Goal: Communication & Community: Participate in discussion

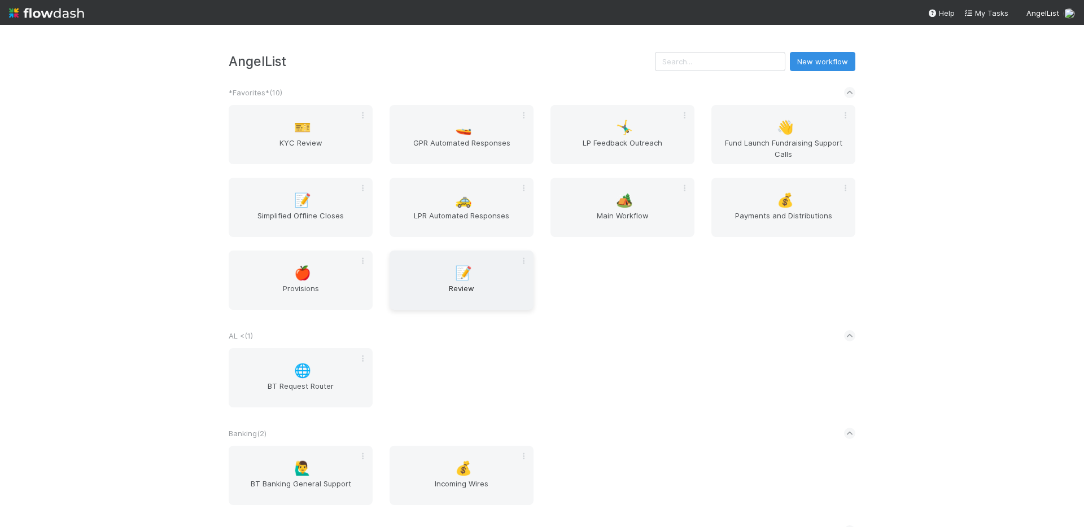
click at [472, 292] on span "Review" at bounding box center [461, 294] width 135 height 23
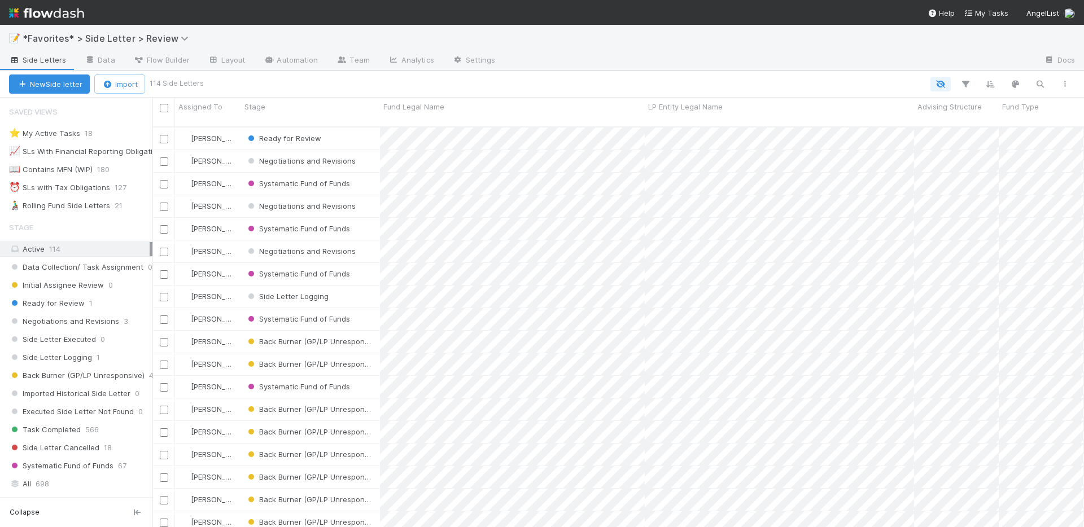
scroll to position [167, 0]
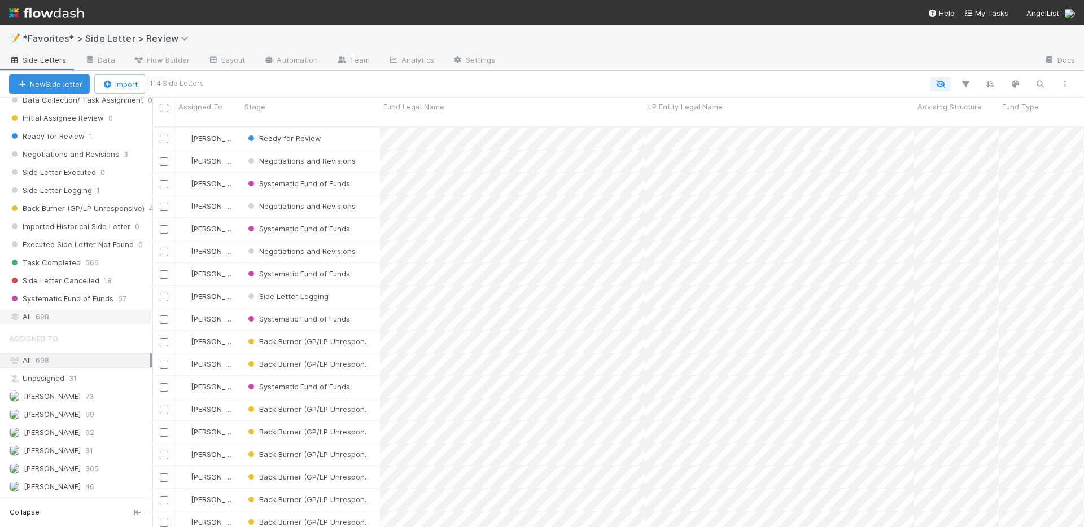
click at [86, 323] on div "All 698" at bounding box center [79, 317] width 141 height 14
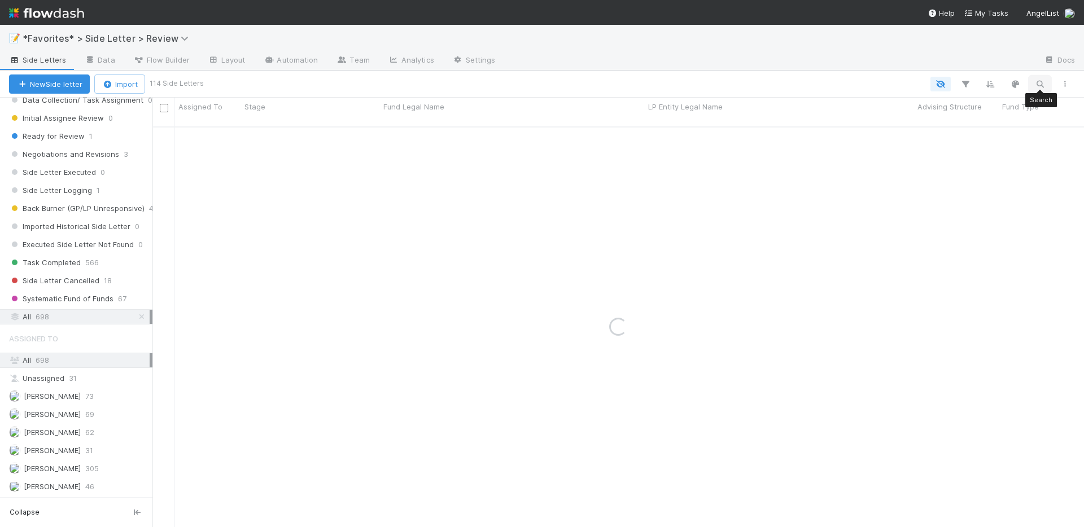
click at [1045, 80] on button "button" at bounding box center [1040, 84] width 20 height 15
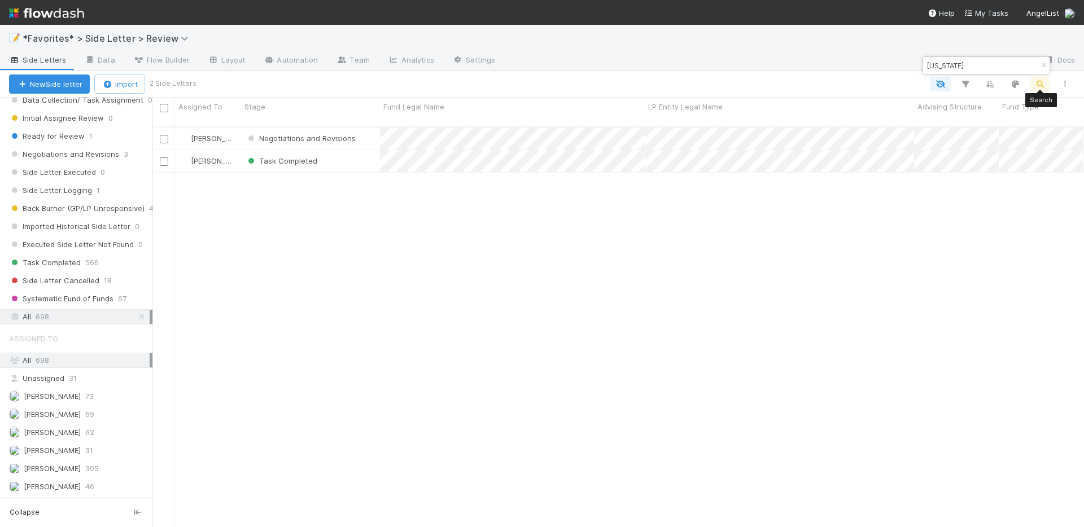
scroll to position [401, 923]
type input "Illinois"
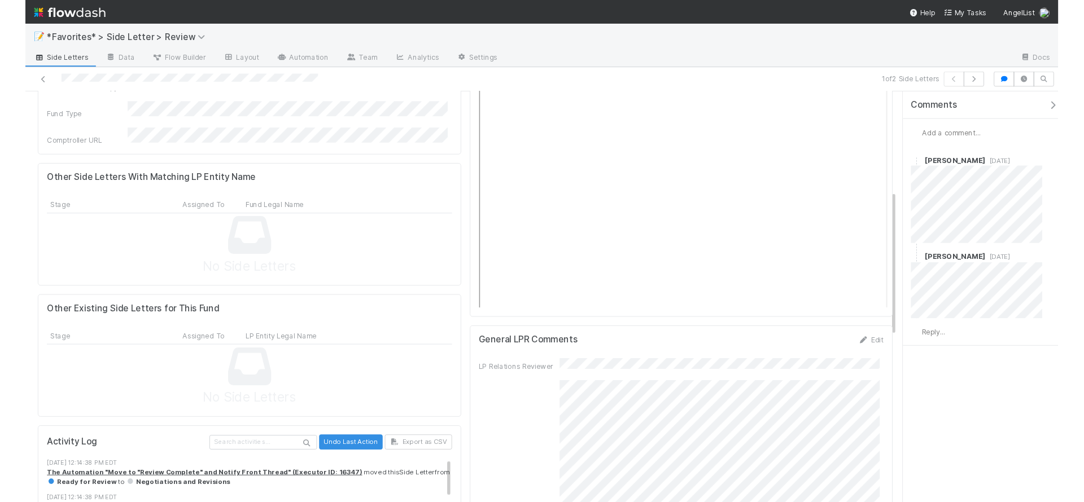
scroll to position [23, 0]
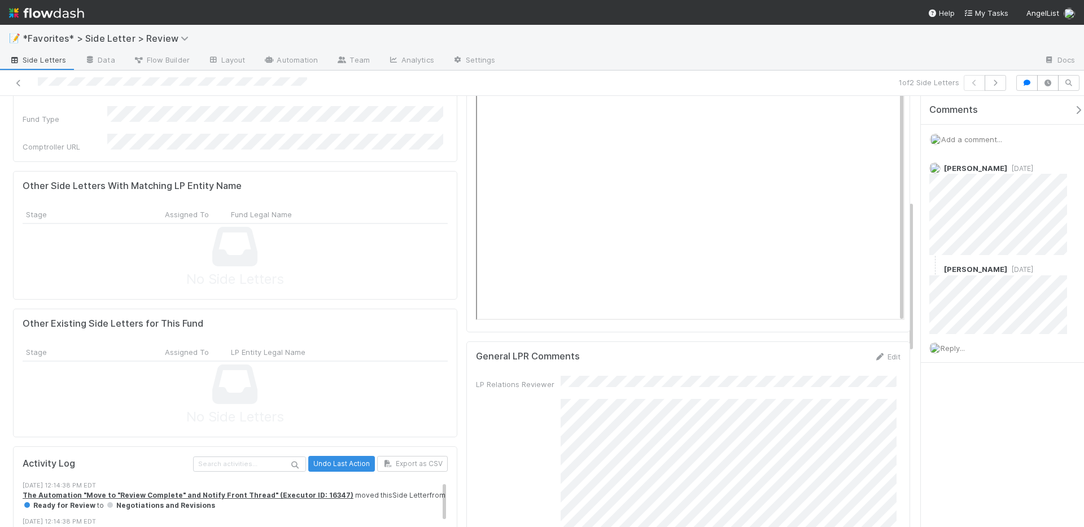
click at [754, 49] on div "📝 *Favorites* > Side Letter > Review" at bounding box center [542, 38] width 1084 height 27
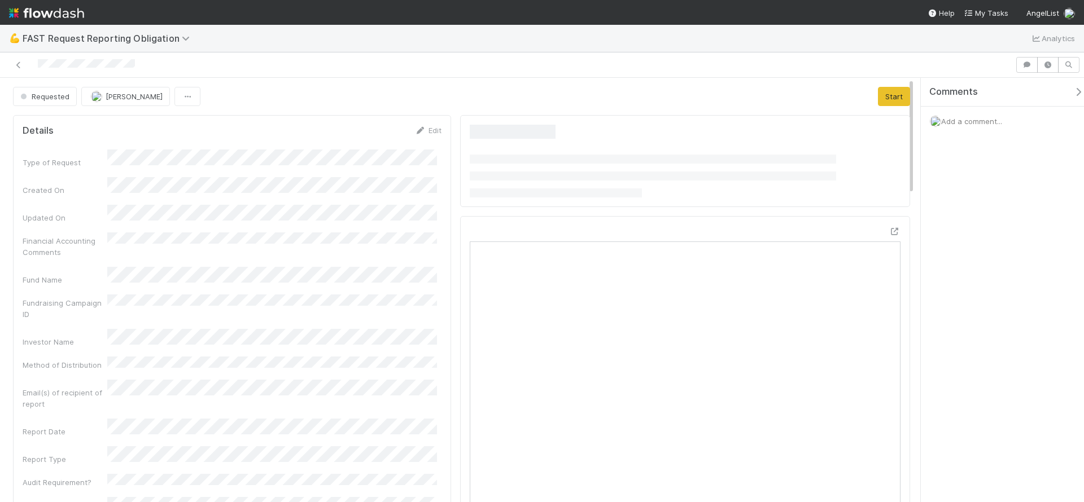
click at [503, 30] on div "💪 FAST Request Reporting Obligation Analytics" at bounding box center [542, 38] width 1084 height 27
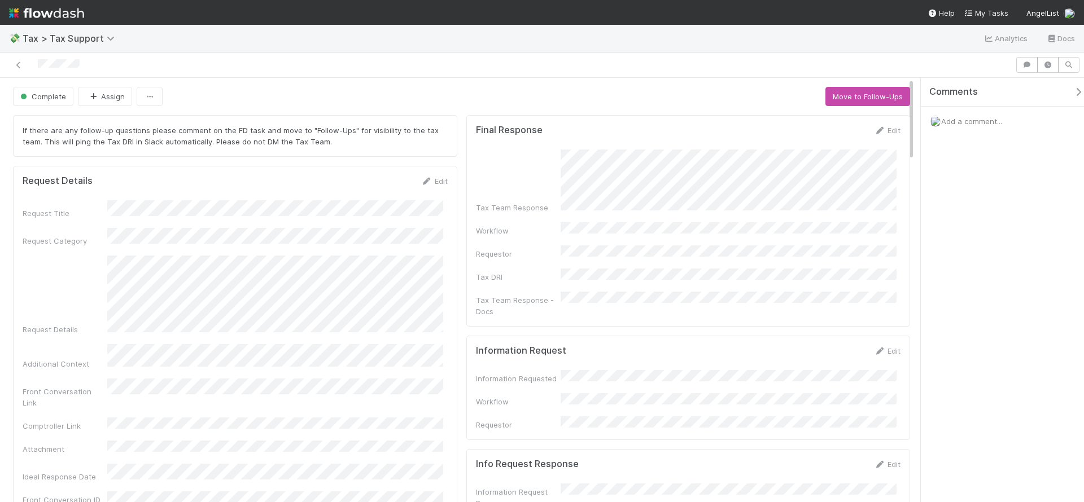
click at [810, 199] on form "Final Response Edit Tax Team Response Workflow Requestor Tax DRI Tax Team Respo…" at bounding box center [688, 221] width 425 height 192
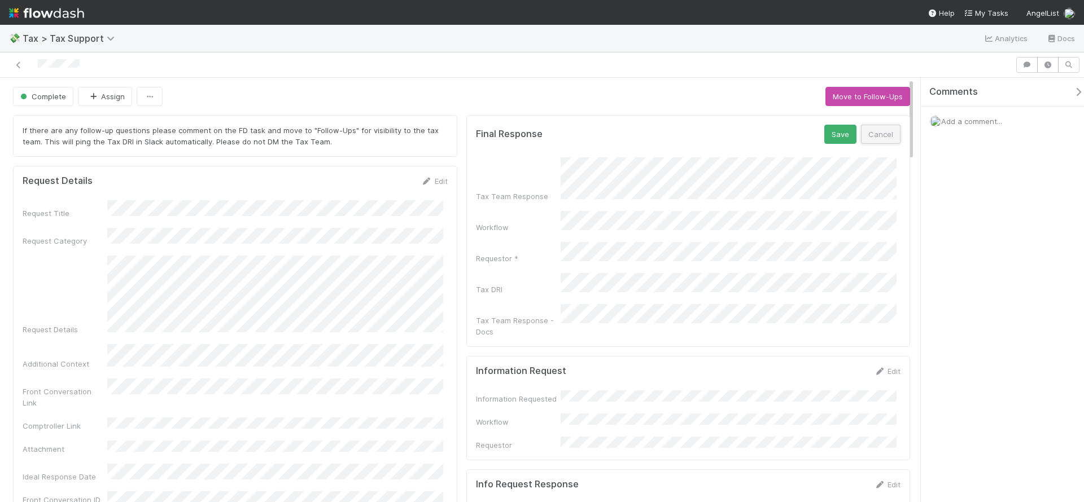
click at [869, 127] on button "Cancel" at bounding box center [881, 134] width 40 height 19
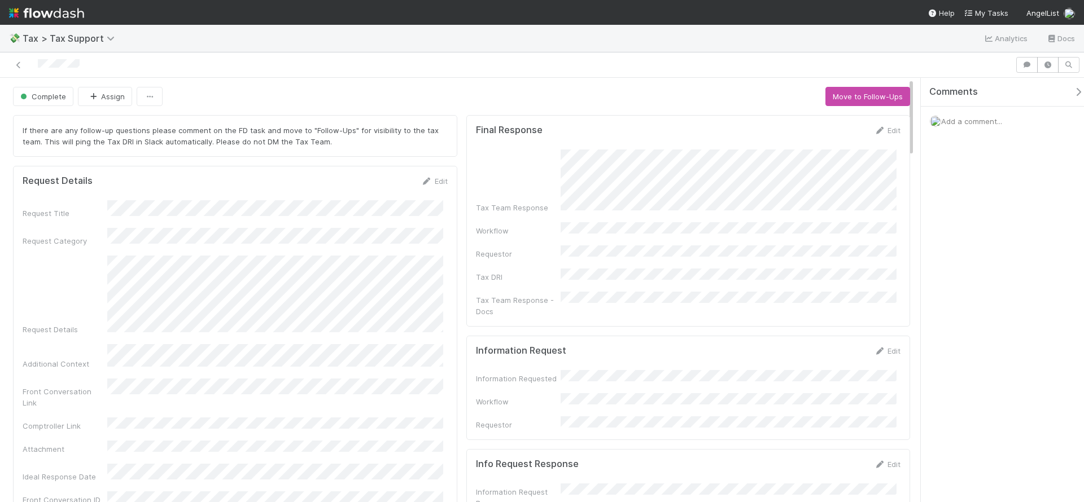
click at [564, 155] on form "Final Response Edit Tax Team Response Workflow Requestor Tax DRI Tax Team Respo…" at bounding box center [688, 221] width 425 height 192
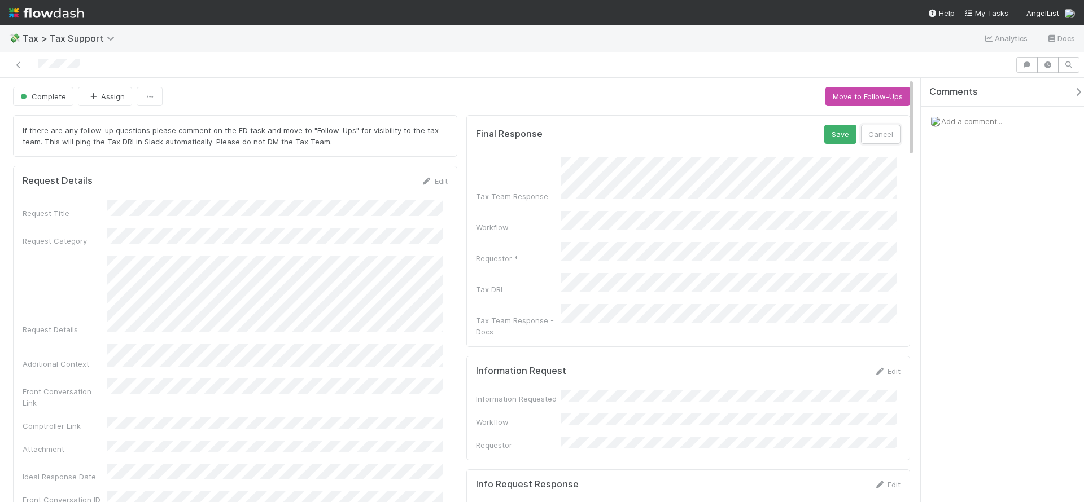
click at [868, 136] on button "Cancel" at bounding box center [881, 134] width 40 height 19
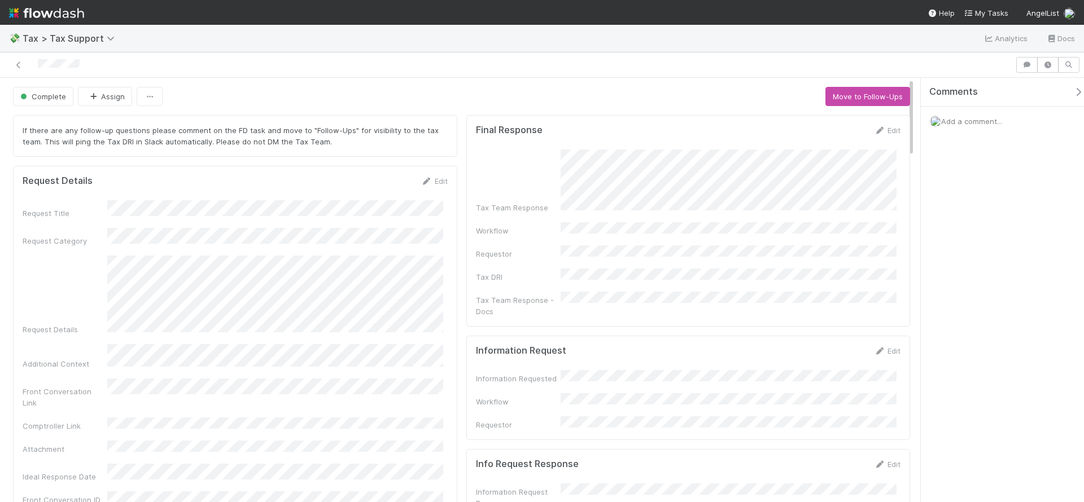
click at [104, 256] on div "Request Details" at bounding box center [235, 296] width 425 height 80
click at [520, 43] on div "💸 Tax > Tax Support Analytics Docs" at bounding box center [542, 38] width 1084 height 27
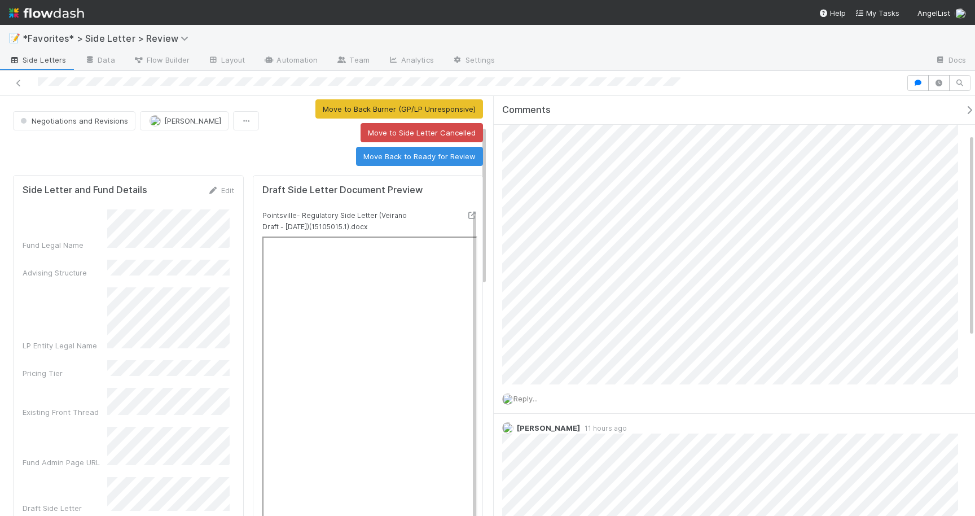
scroll to position [77, 0]
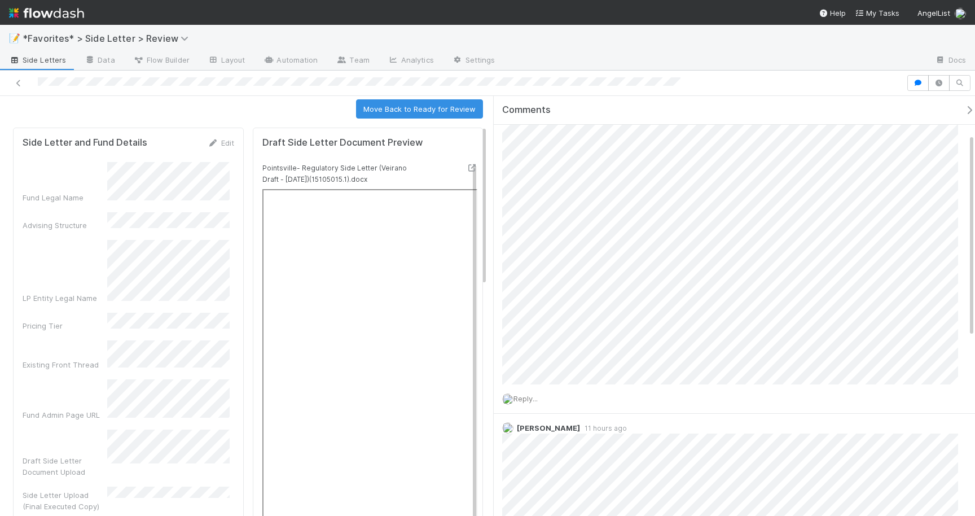
click at [223, 174] on div "Negotiations and Revisions [PERSON_NAME] Side Letter Executed - Move to Logging…" at bounding box center [487, 306] width 975 height 420
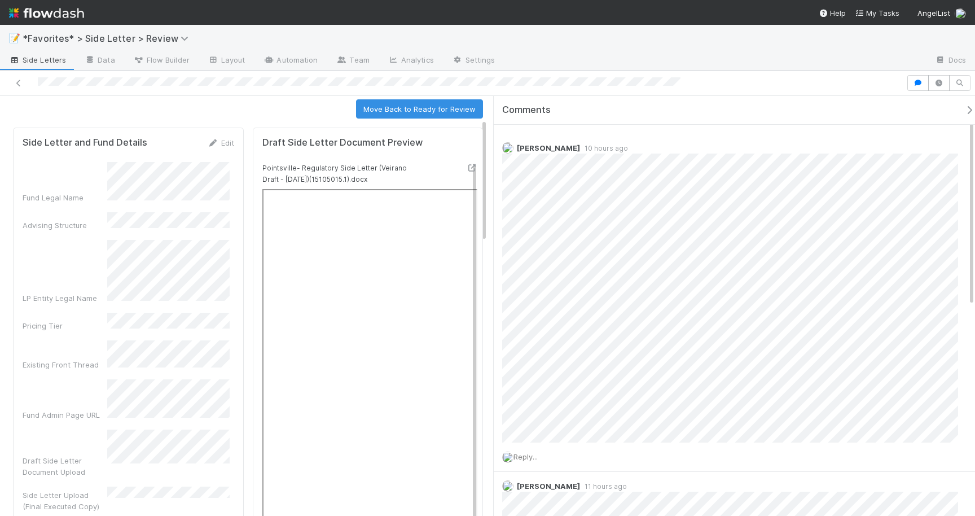
scroll to position [0, 0]
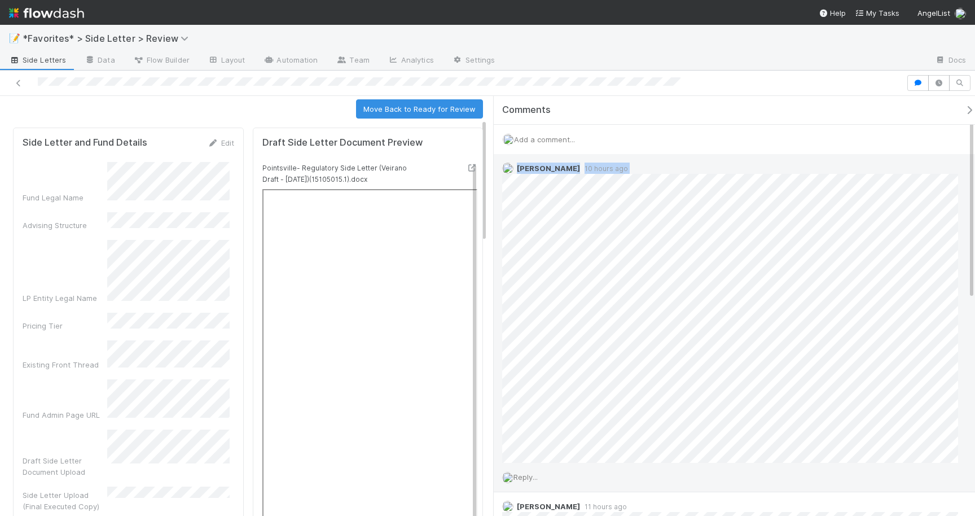
drag, startPoint x: 810, startPoint y: 109, endPoint x: 516, endPoint y: 170, distance: 300.5
click at [517, 170] on div "[PERSON_NAME] 10 hours ago" at bounding box center [735, 308] width 482 height 309
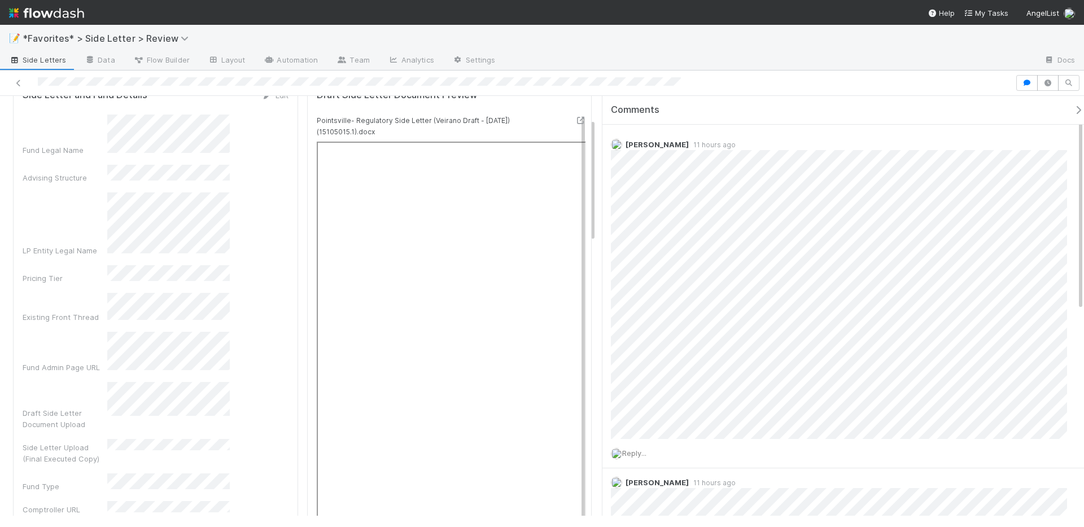
scroll to position [29, 0]
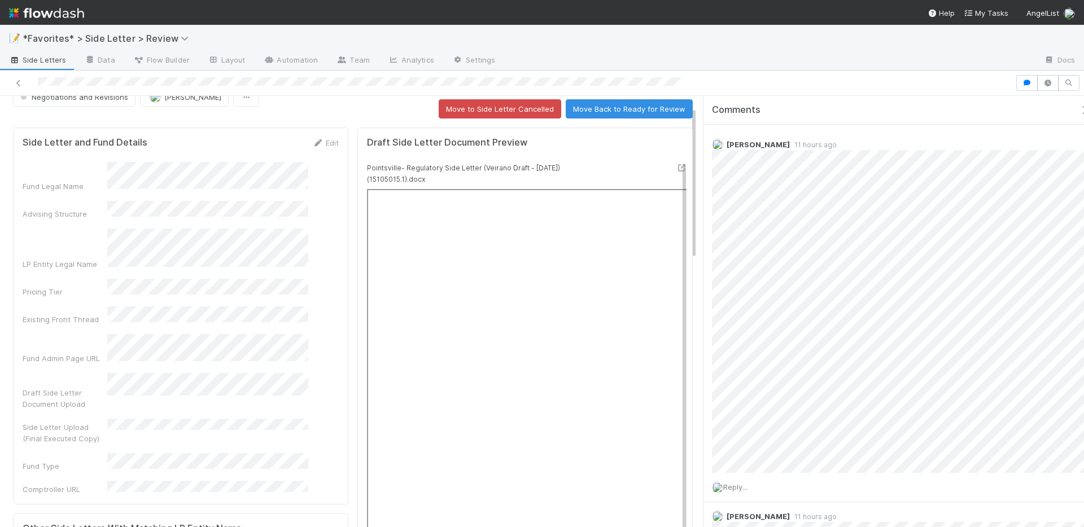
drag, startPoint x: 599, startPoint y: 166, endPoint x: 868, endPoint y: 172, distance: 268.8
click at [868, 172] on div "Comments Add a comment... [PERSON_NAME] 11 hours ago Reply... [PERSON_NAME] 11 …" at bounding box center [890, 311] width 387 height 431
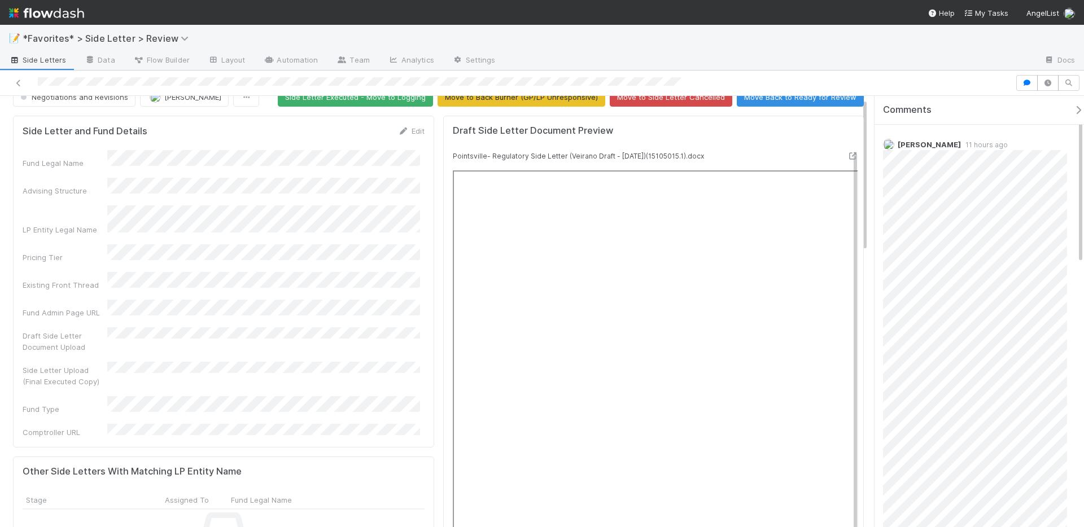
scroll to position [6, 0]
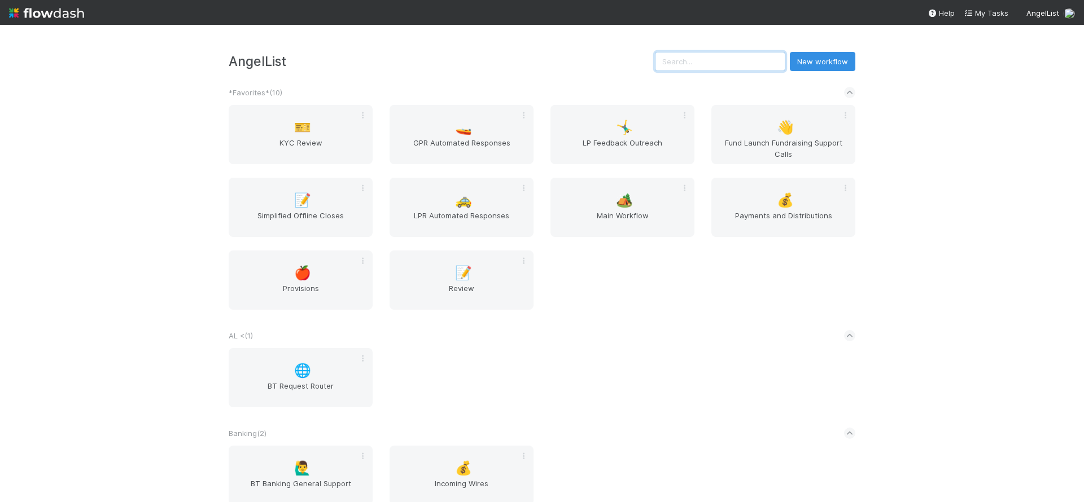
click at [714, 60] on input "text" at bounding box center [720, 61] width 130 height 19
click at [728, 60] on input "text" at bounding box center [720, 61] width 130 height 19
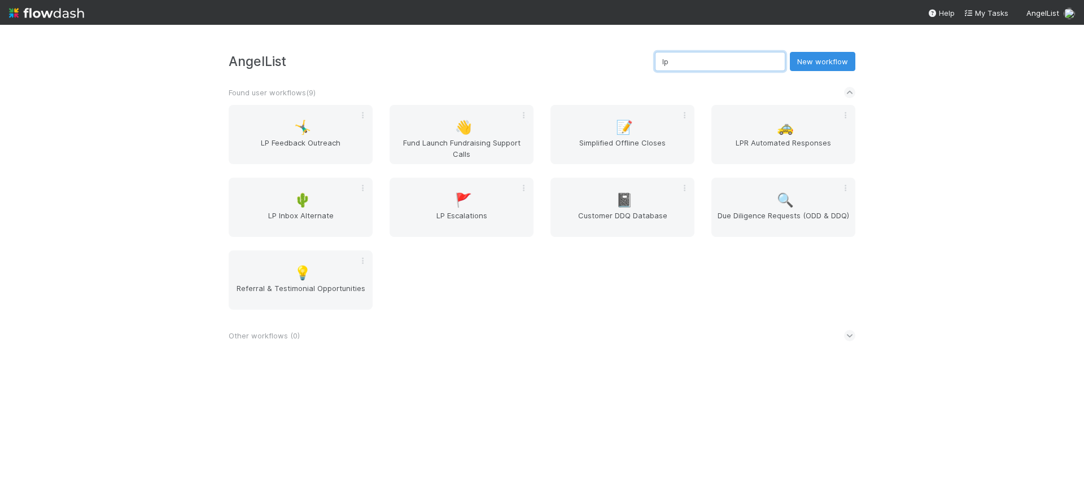
type input "lpr"
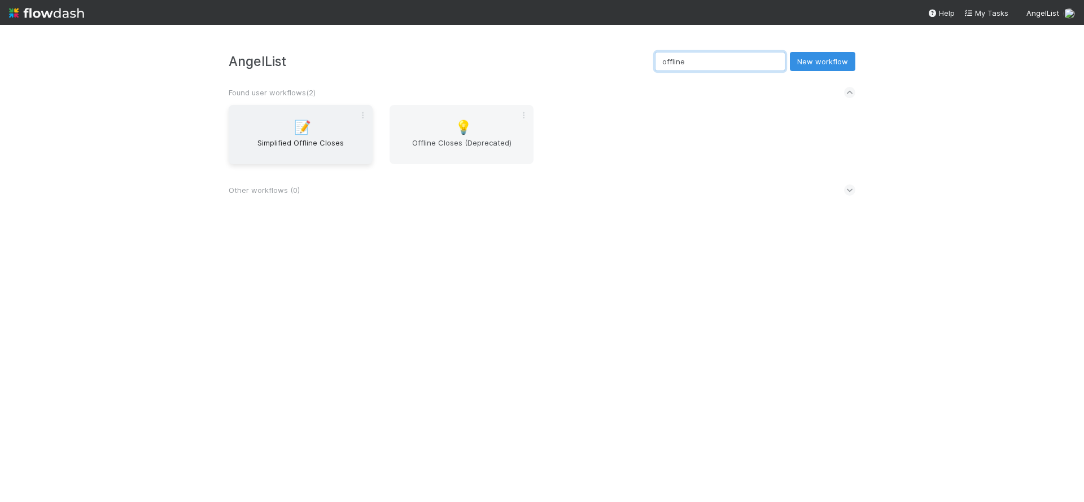
type input "offline"
click at [290, 150] on span "Simplified Offline Closes" at bounding box center [300, 148] width 135 height 23
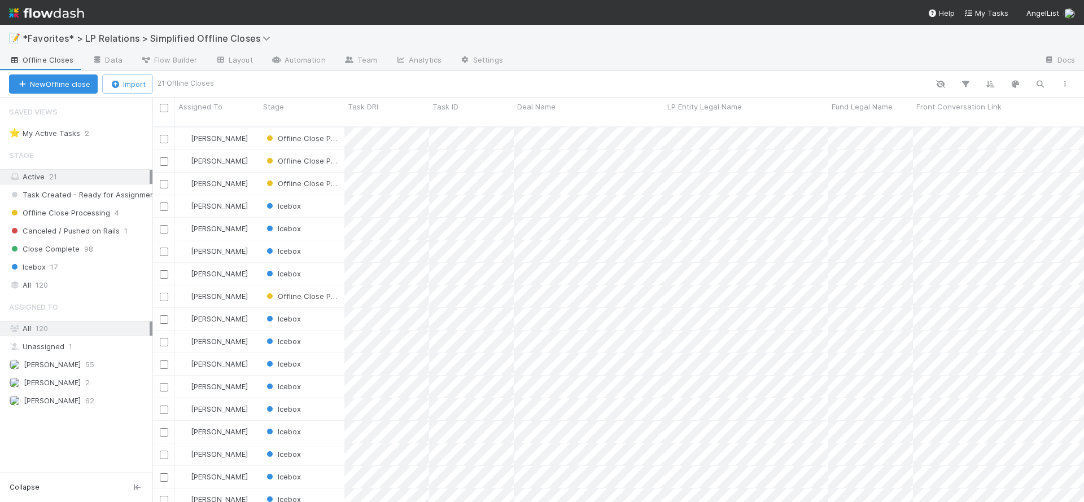
click at [56, 276] on div "Stage Active 21 Task Created - Ready for Assignment 0 Offline Close Processing …" at bounding box center [76, 218] width 152 height 149
click at [56, 281] on div "All 120" at bounding box center [79, 285] width 141 height 14
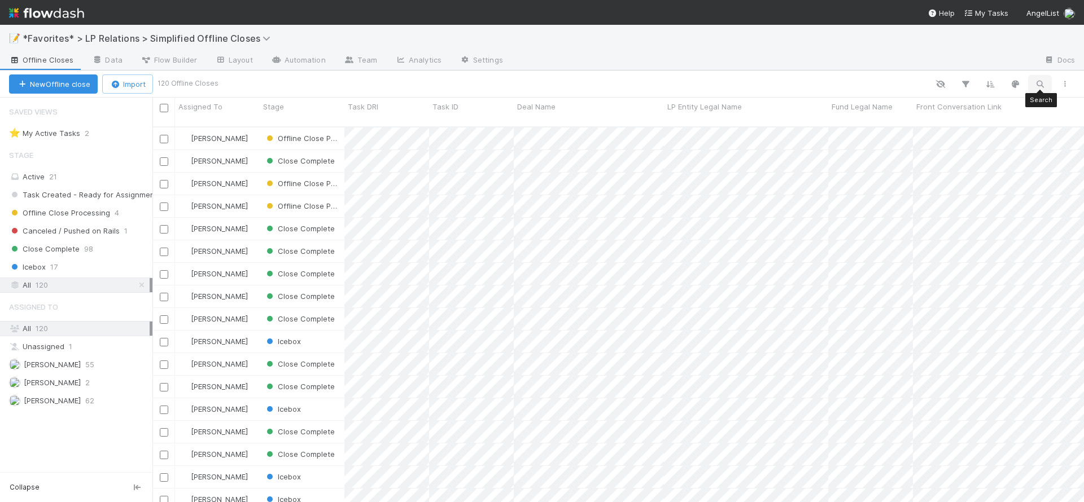
click at [1047, 86] on button "button" at bounding box center [1040, 84] width 20 height 15
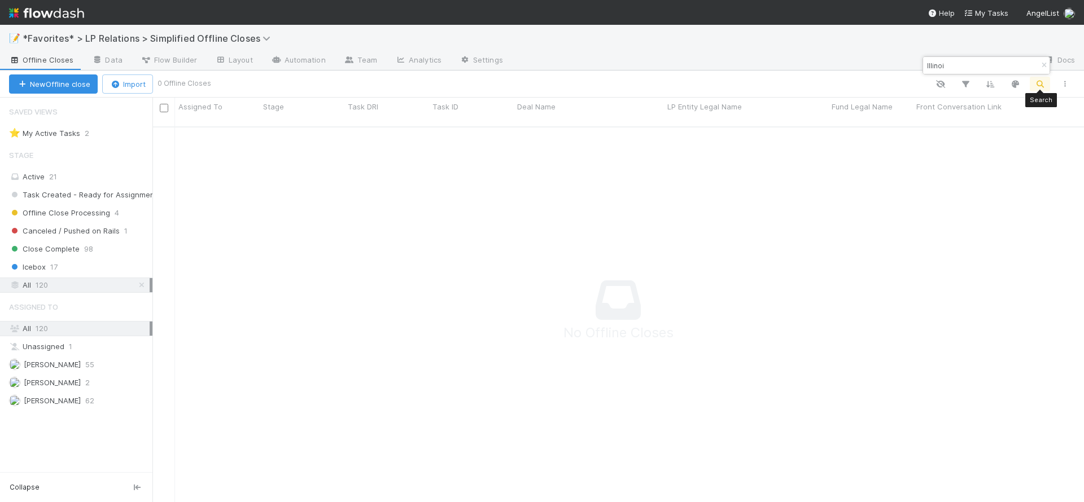
scroll to position [367, 923]
type input "uif"
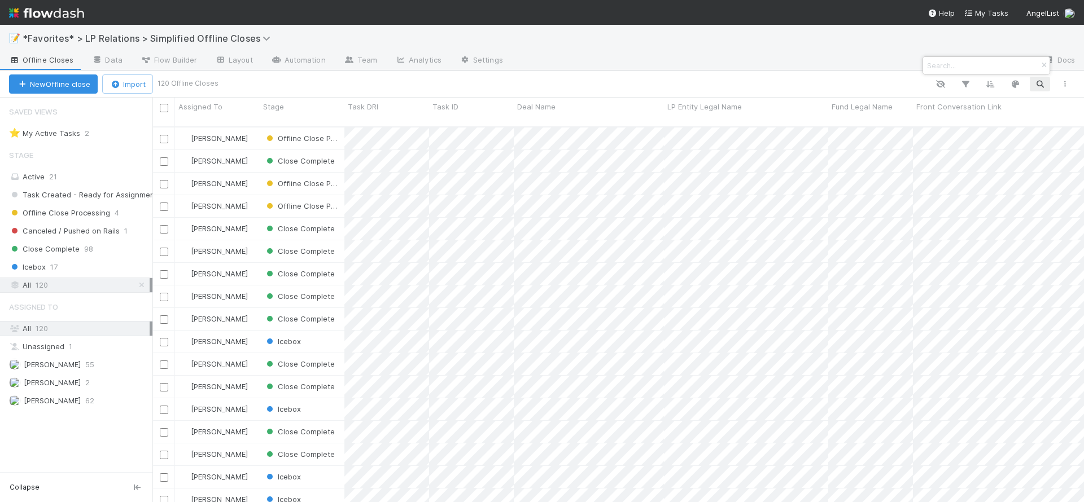
scroll to position [376, 923]
click at [645, 29] on div at bounding box center [542, 251] width 1084 height 502
drag, startPoint x: 815, startPoint y: 67, endPoint x: 801, endPoint y: 66, distance: 14.1
click at [809, 66] on div at bounding box center [773, 61] width 523 height 18
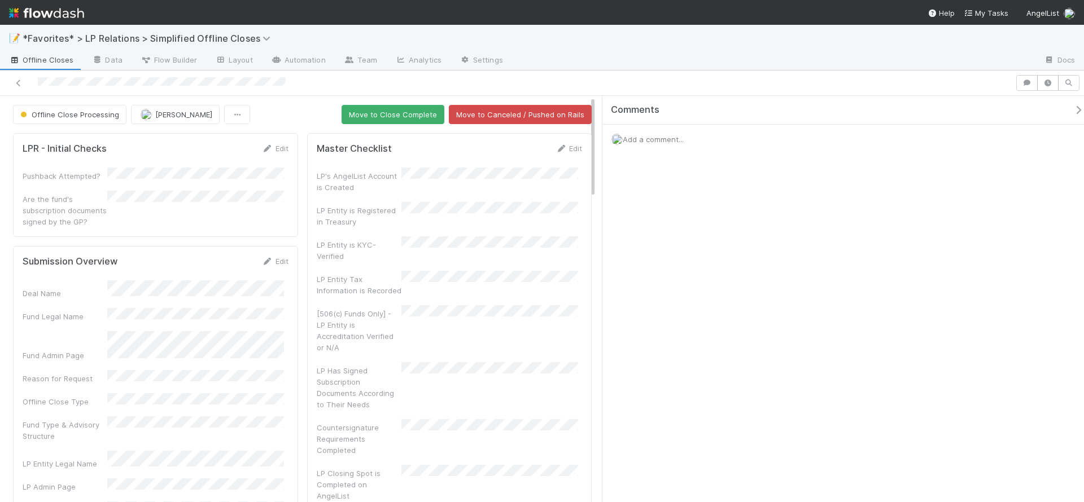
click at [689, 267] on div "Comments Add a comment..." at bounding box center [843, 299] width 482 height 406
click at [649, 47] on div "📝 *Favorites* > LP Relations > Simplified Offline Closes" at bounding box center [542, 38] width 1084 height 27
click at [49, 115] on span "Offline Close Processing" at bounding box center [68, 114] width 101 height 9
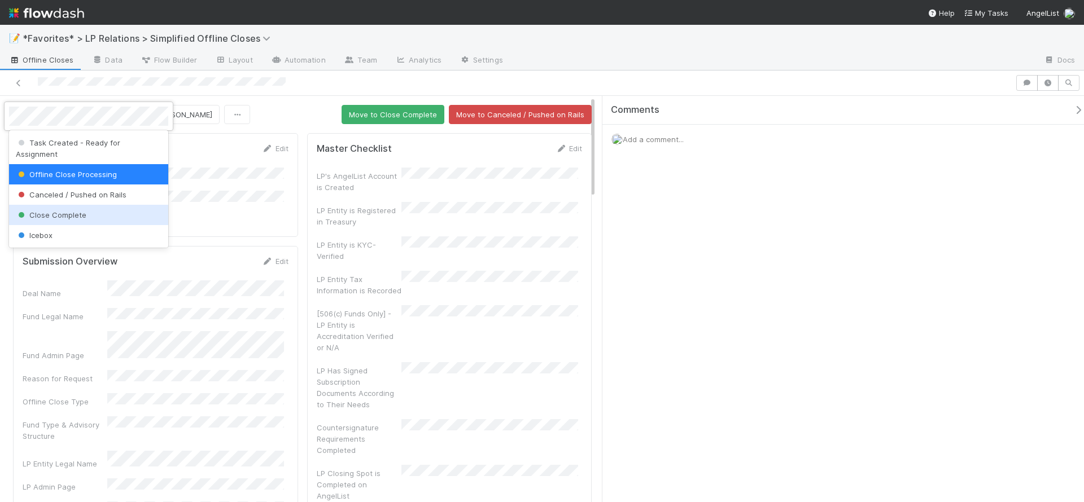
click at [65, 211] on span "Close Complete" at bounding box center [51, 215] width 71 height 9
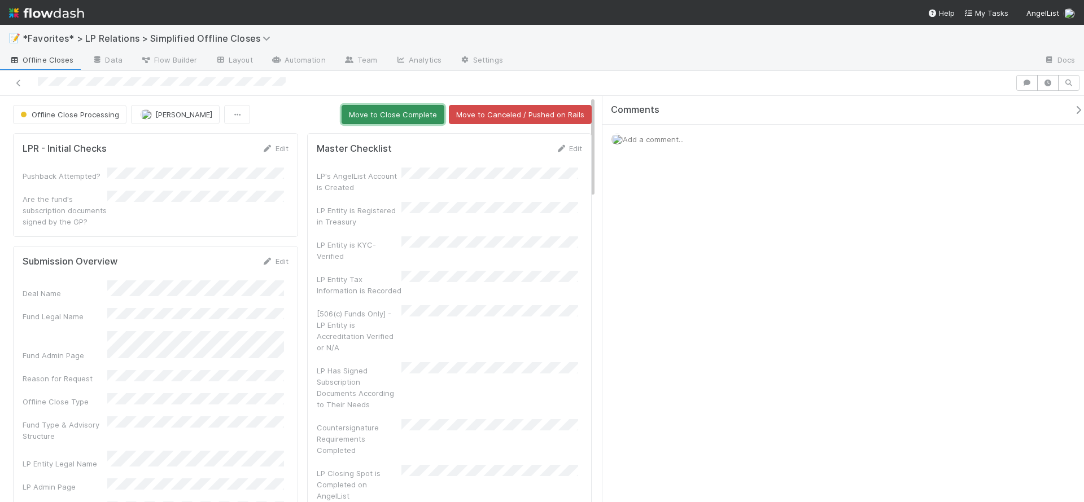
click at [391, 120] on button "Move to Close Complete" at bounding box center [393, 114] width 103 height 19
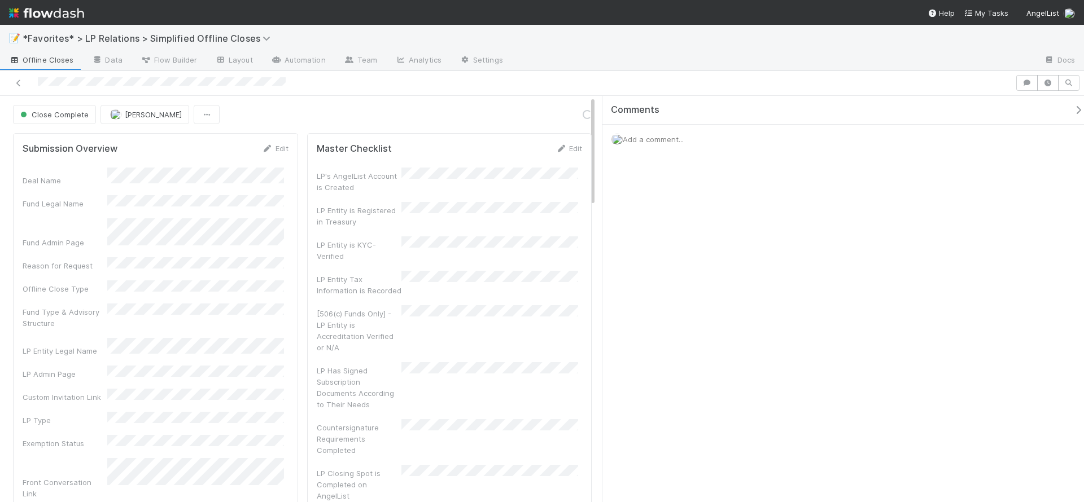
click at [605, 52] on div at bounding box center [773, 61] width 523 height 18
click at [24, 5] on img at bounding box center [46, 12] width 75 height 19
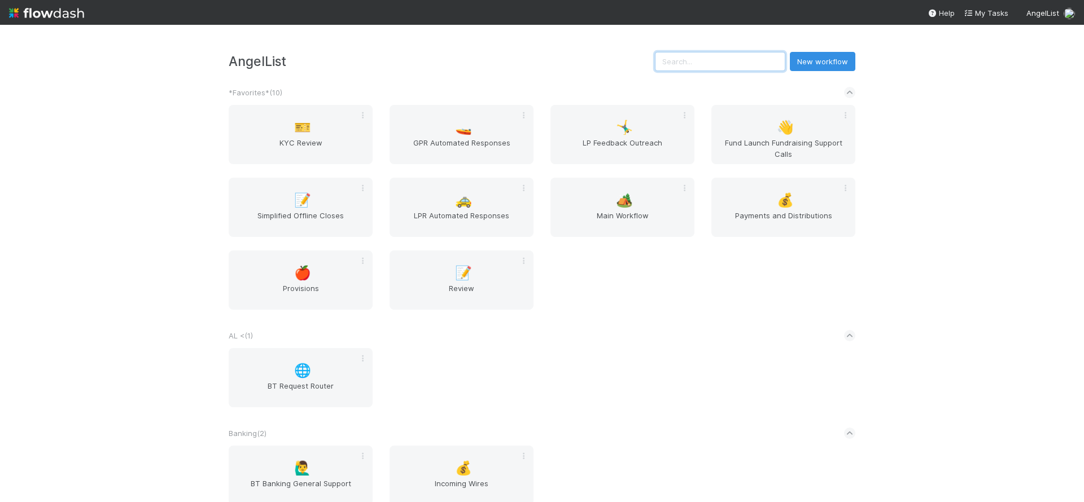
click at [740, 59] on input "text" at bounding box center [720, 61] width 130 height 19
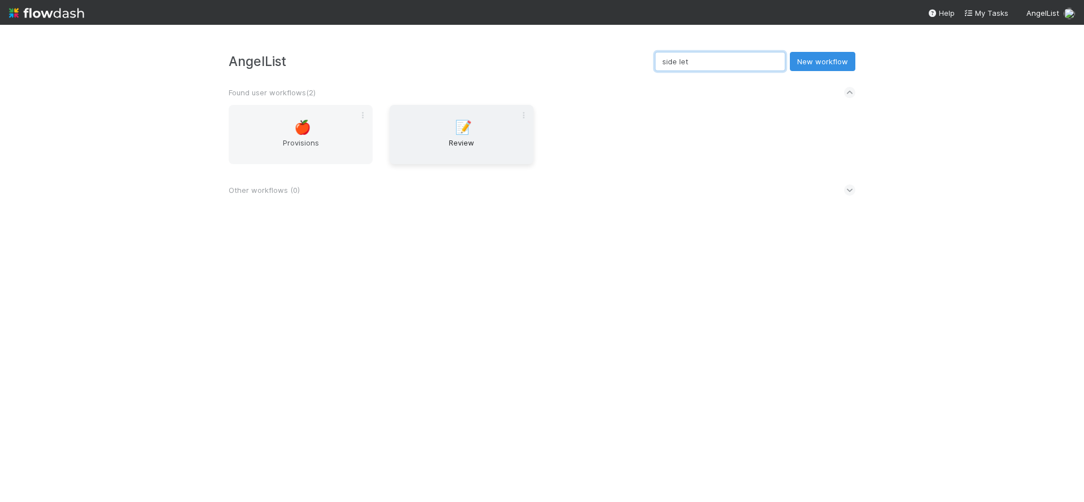
type input "side let"
click at [454, 137] on div "📝 Review" at bounding box center [462, 134] width 144 height 59
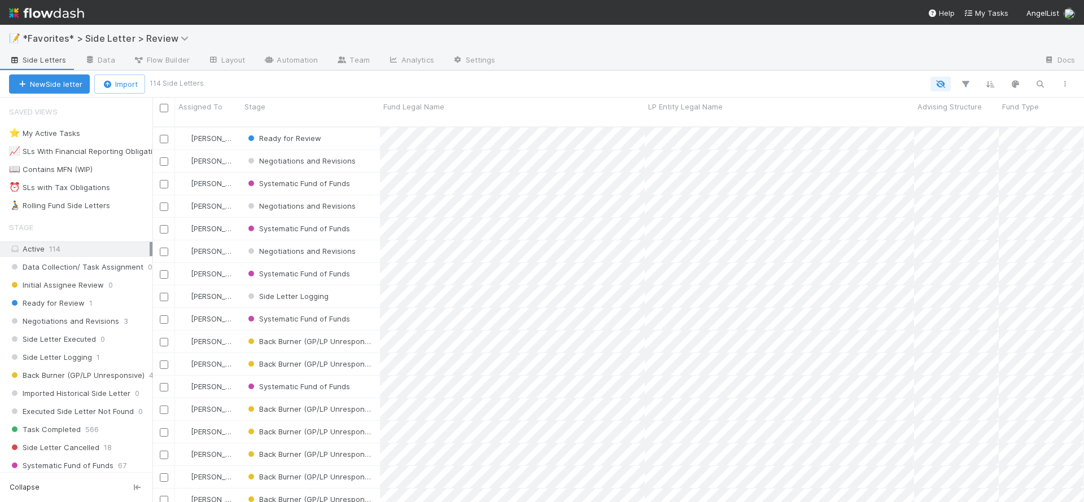
scroll to position [376, 923]
click at [1035, 80] on icon "button" at bounding box center [1039, 84] width 11 height 10
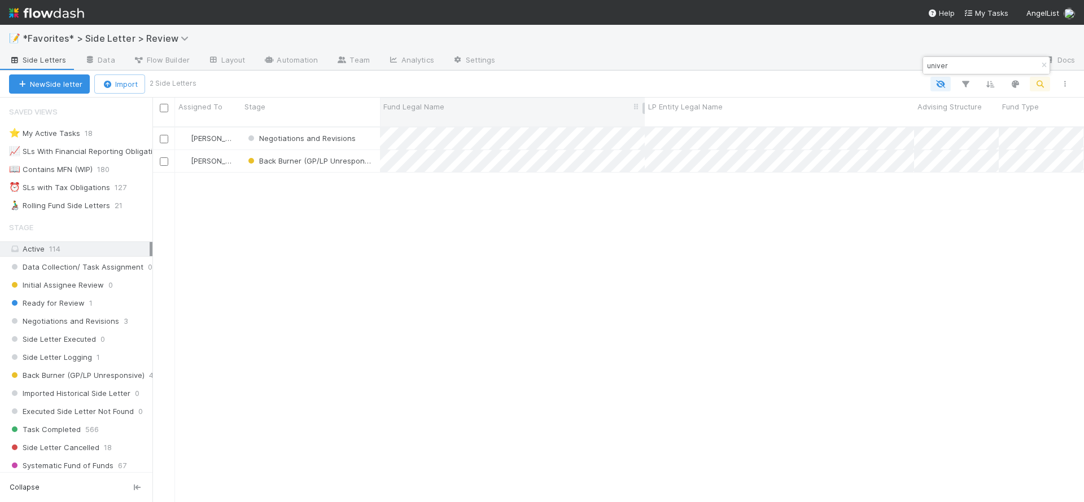
type input "univer"
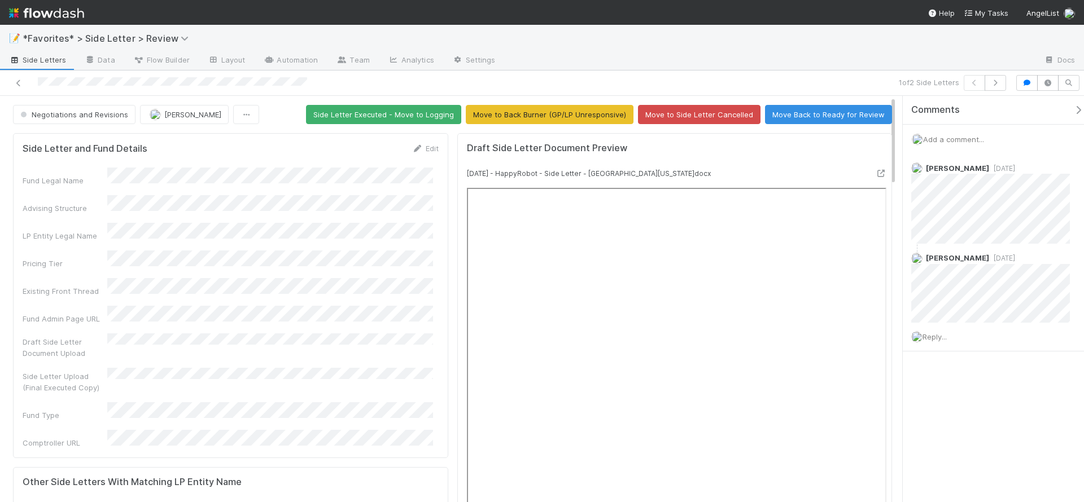
drag, startPoint x: 602, startPoint y: 320, endPoint x: 889, endPoint y: 300, distance: 287.4
click at [896, 304] on div "Comments Add a comment... Maxim Kalinkin 5 days ago Scarlett Grabowska 5 days a…" at bounding box center [989, 299] width 187 height 406
click at [680, 58] on div at bounding box center [770, 61] width 530 height 18
click at [965, 128] on div "Add a comment..." at bounding box center [996, 139] width 192 height 29
click at [962, 134] on div "Add a comment..." at bounding box center [996, 139] width 192 height 29
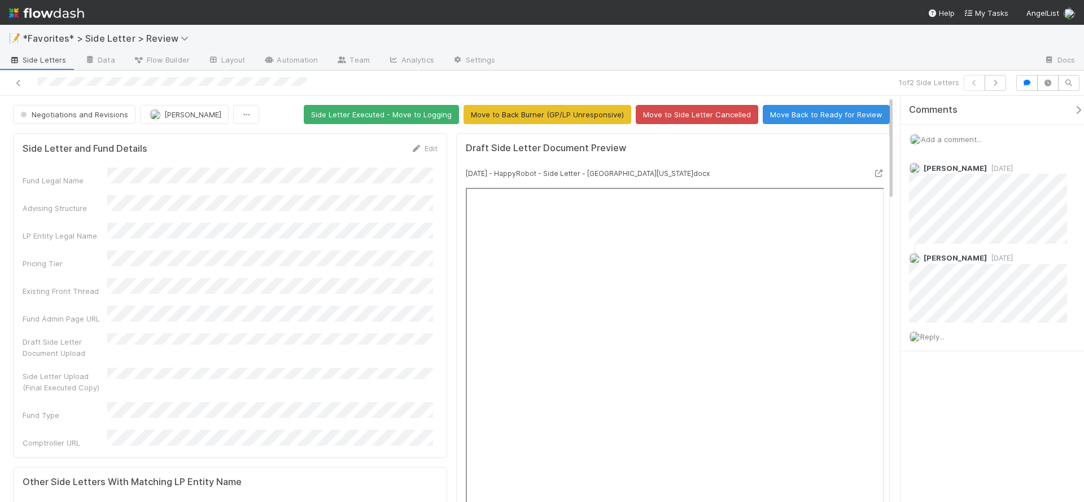
click at [961, 137] on span "Add a comment..." at bounding box center [951, 139] width 61 height 9
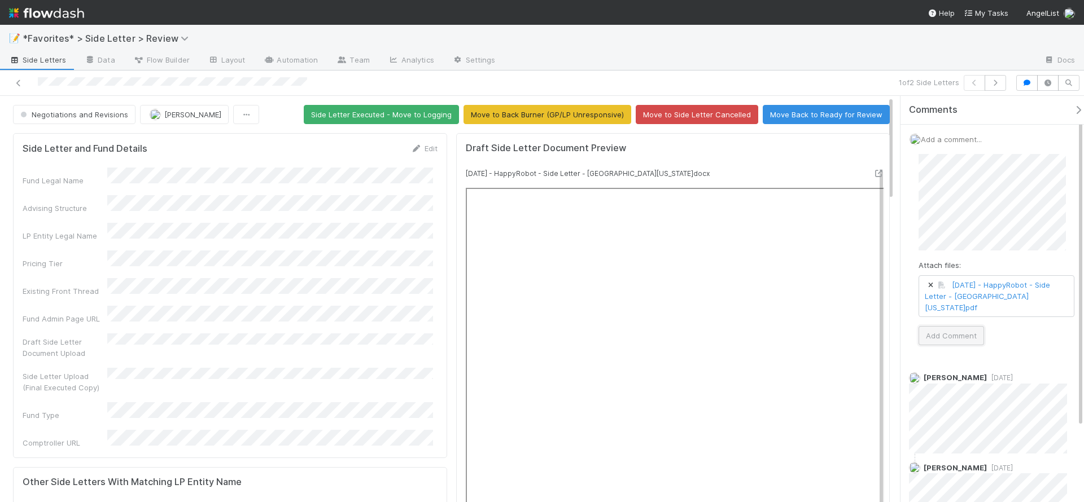
click at [975, 326] on button "Add Comment" at bounding box center [950, 335] width 65 height 19
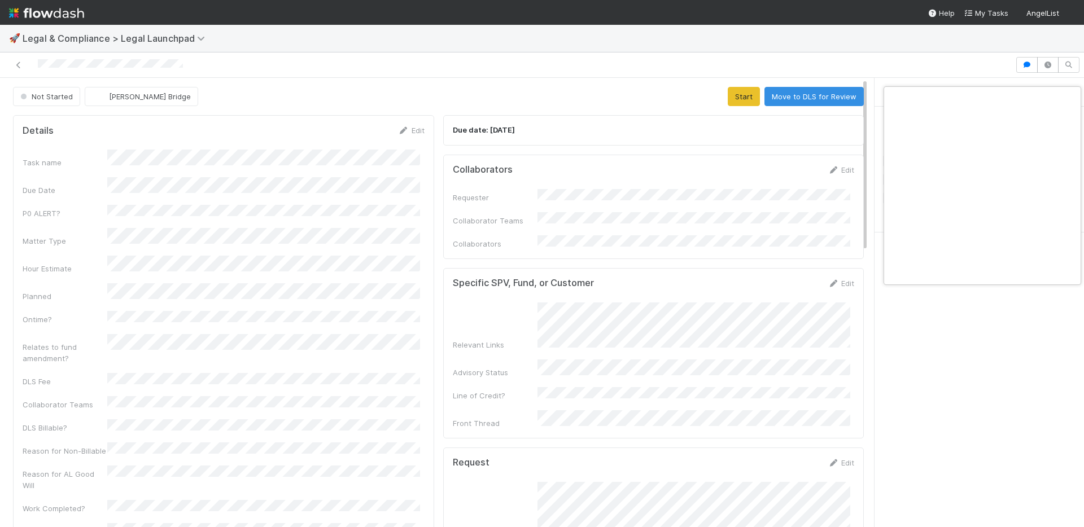
scroll to position [0, 4]
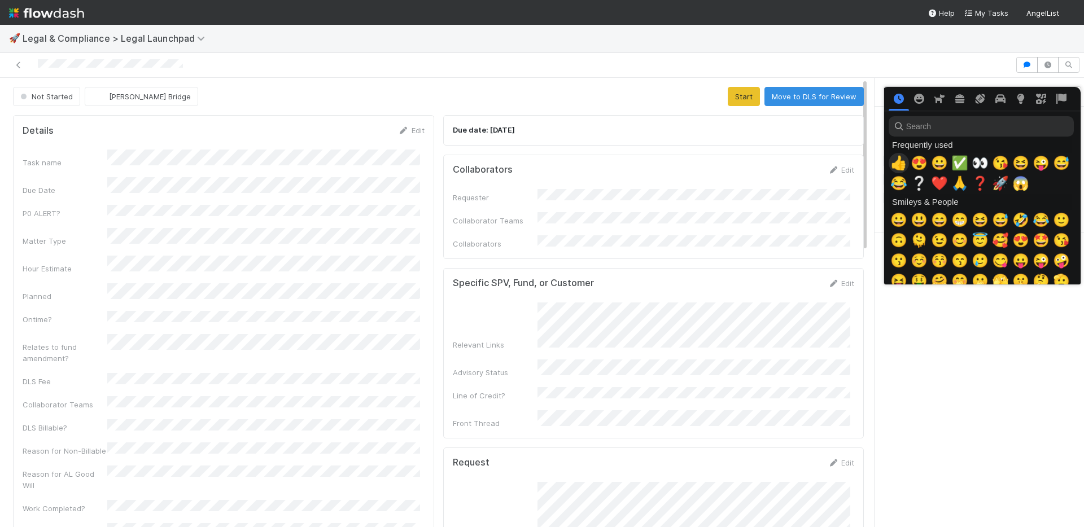
click at [900, 161] on span "👍" at bounding box center [898, 163] width 17 height 16
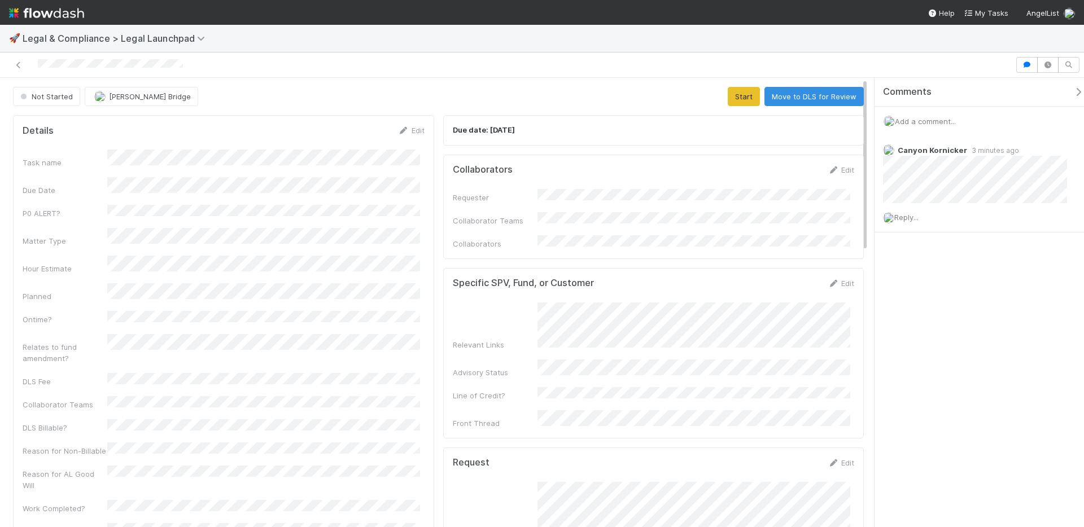
click at [615, 51] on div "🚀 Legal & Compliance > Legal Launchpad" at bounding box center [542, 38] width 1084 height 27
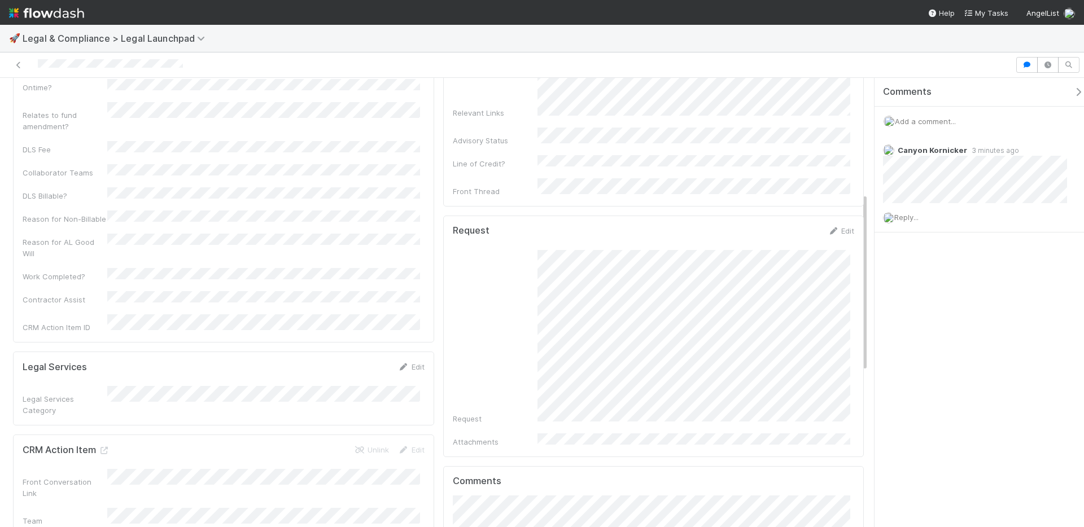
scroll to position [290, 0]
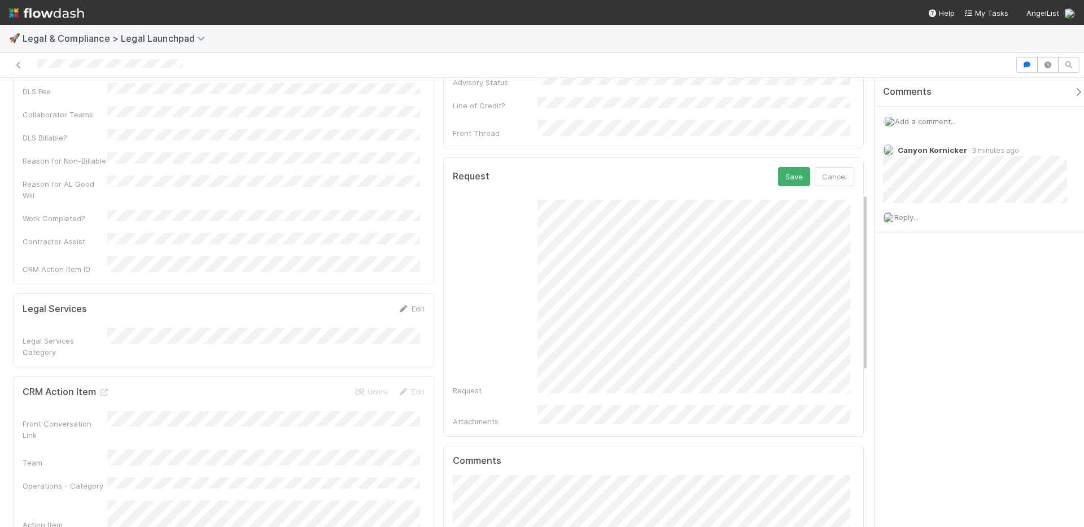
click at [821, 157] on div "Request Save Cancel Request Attachments" at bounding box center [653, 296] width 421 height 279
click at [828, 157] on div "Request Save Cancel Request Attachments" at bounding box center [653, 296] width 421 height 279
click at [835, 167] on button "Cancel" at bounding box center [835, 176] width 40 height 19
